Goal: Information Seeking & Learning: Find specific page/section

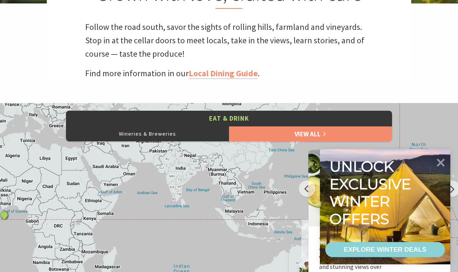
scroll to position [249, 0]
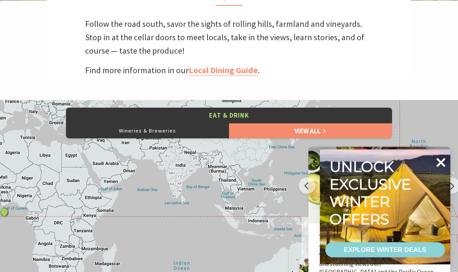
click at [438, 167] on icon at bounding box center [440, 162] width 9 height 9
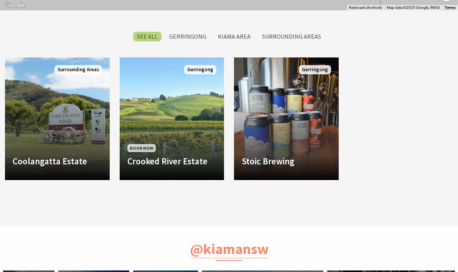
scroll to position [614, 0]
click at [183, 38] on label "Gerringong" at bounding box center [187, 37] width 45 height 10
click at [0, 0] on input "Gerringong" at bounding box center [0, 0] width 0 height 0
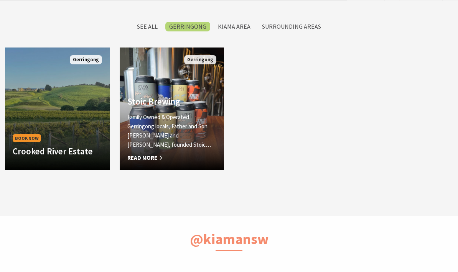
scroll to position [241, 456]
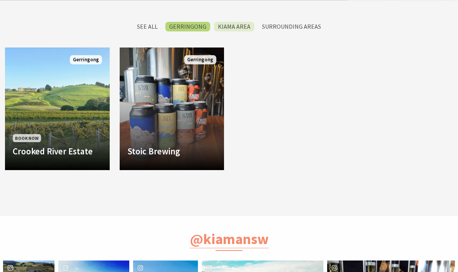
click at [239, 25] on label "Kiama Area" at bounding box center [234, 27] width 40 height 10
click at [0, 0] on input "Kiama Area" at bounding box center [0, 0] width 0 height 0
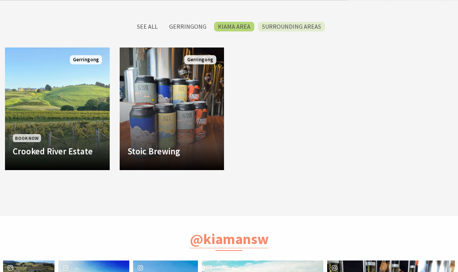
click at [290, 29] on label "Surrounding Areas" at bounding box center [291, 27] width 67 height 10
click at [0, 0] on input "Surrounding Areas" at bounding box center [0, 0] width 0 height 0
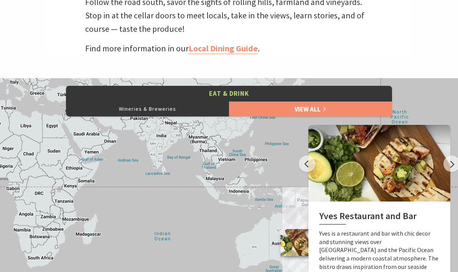
scroll to position [259, 0]
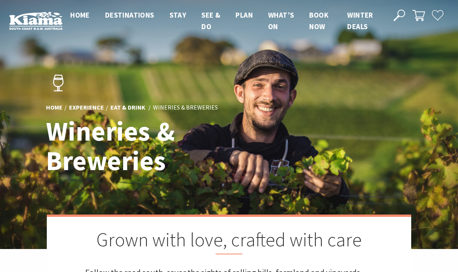
scroll to position [624, 0]
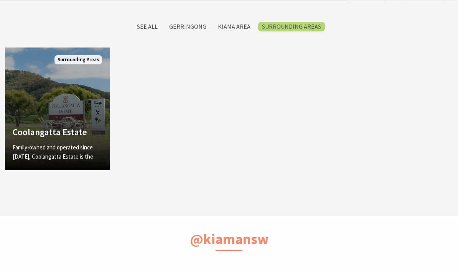
click at [77, 86] on link "Coolangatta Estate Family-owned and operated since 1946, Coolangatta Estate is …" at bounding box center [57, 109] width 105 height 123
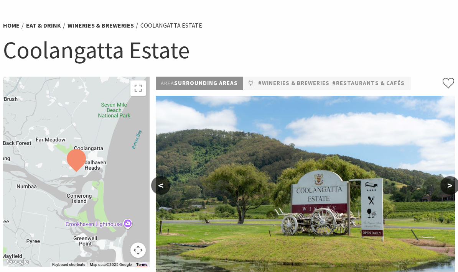
scroll to position [49, 0]
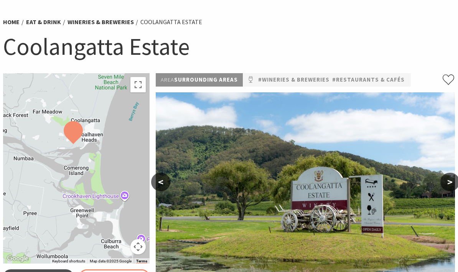
drag, startPoint x: 100, startPoint y: 184, endPoint x: 97, endPoint y: 158, distance: 25.5
click at [97, 158] on div at bounding box center [76, 168] width 146 height 190
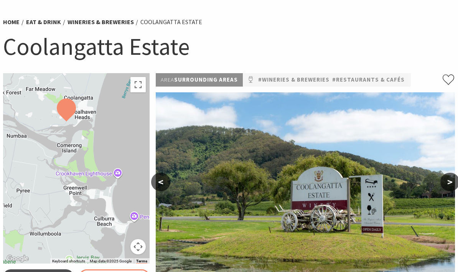
drag, startPoint x: 96, startPoint y: 153, endPoint x: 89, endPoint y: 131, distance: 23.0
click at [89, 131] on div at bounding box center [76, 168] width 146 height 190
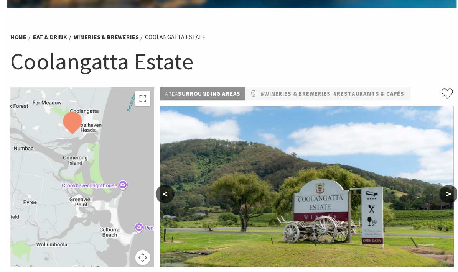
scroll to position [49, 0]
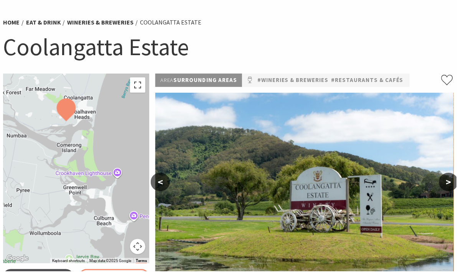
click at [140, 86] on button "Toggle fullscreen view" at bounding box center [137, 85] width 15 height 15
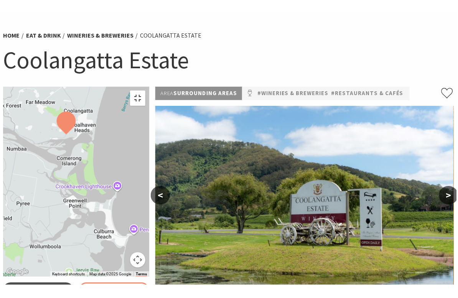
scroll to position [9, 0]
